Goal: Find contact information: Find contact information

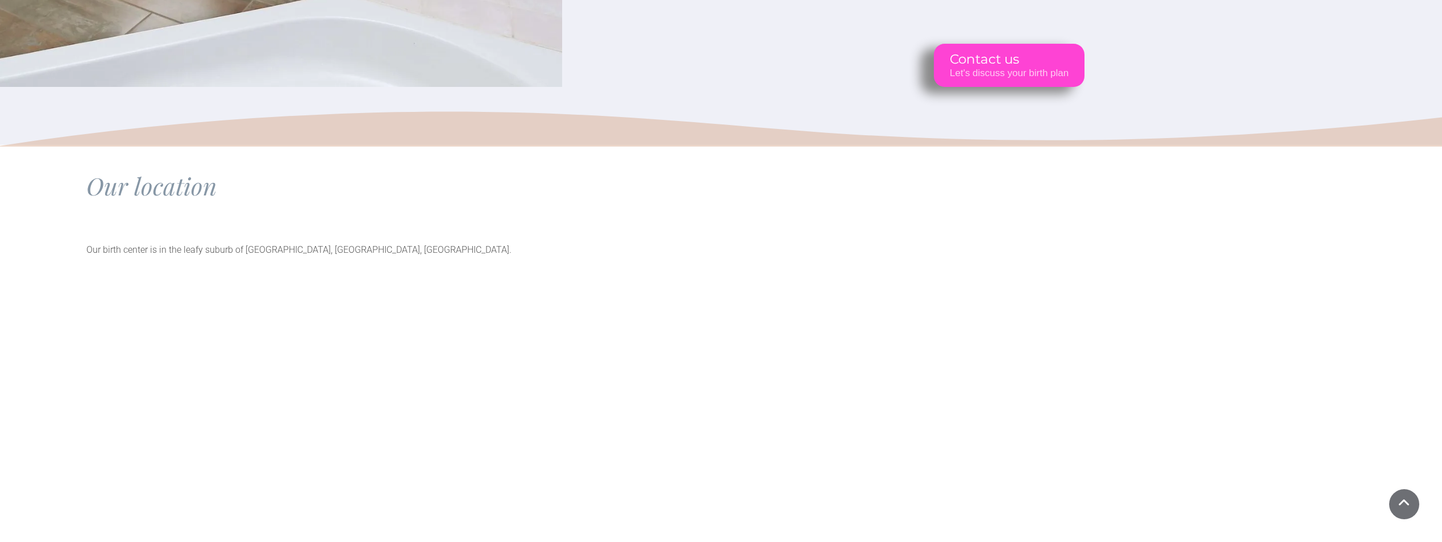
scroll to position [9226, 0]
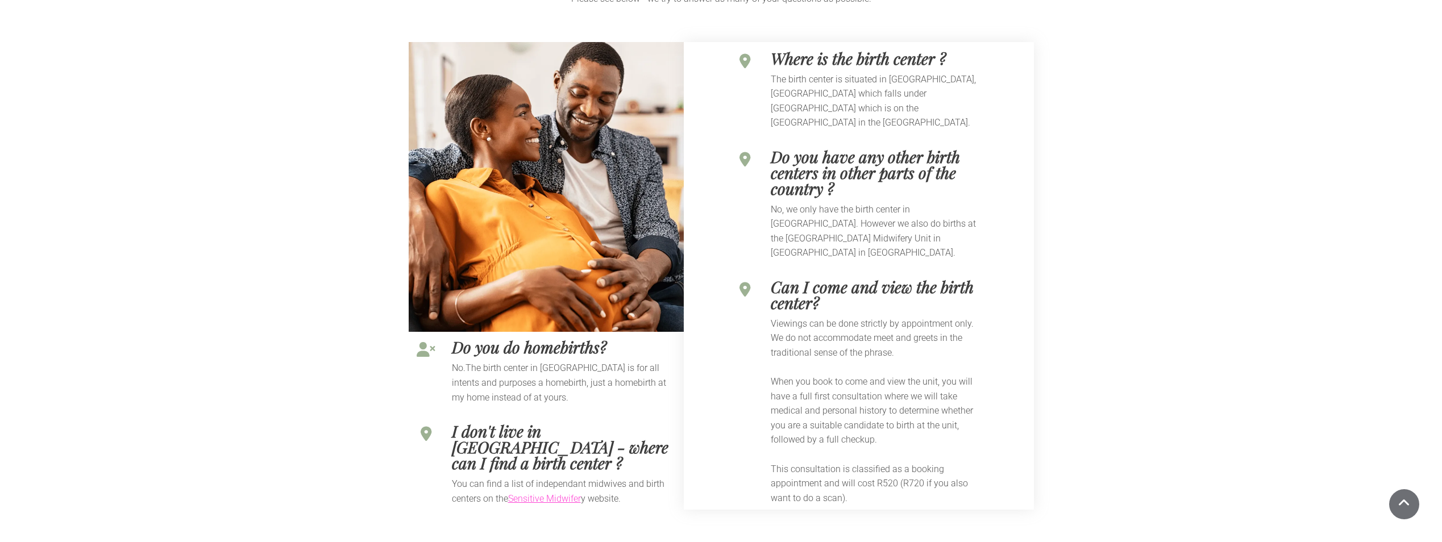
scroll to position [3126, 0]
